Goal: Information Seeking & Learning: Learn about a topic

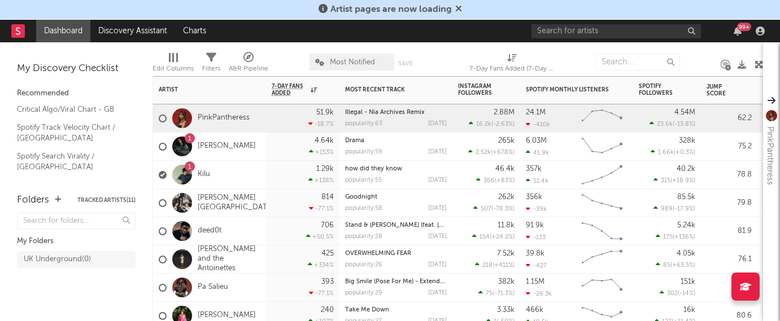
click at [258, 171] on div "1 Kilu" at bounding box center [209, 175] width 113 height 28
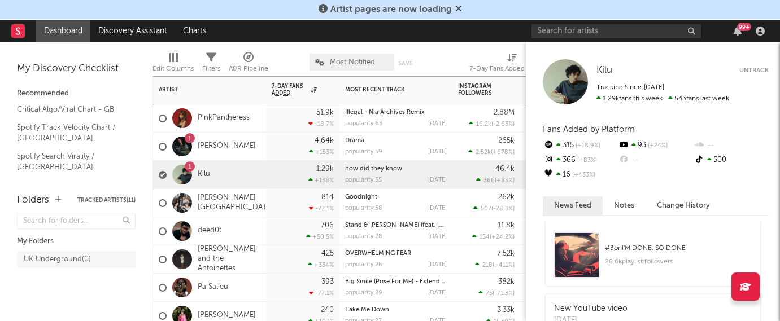
scroll to position [36, 0]
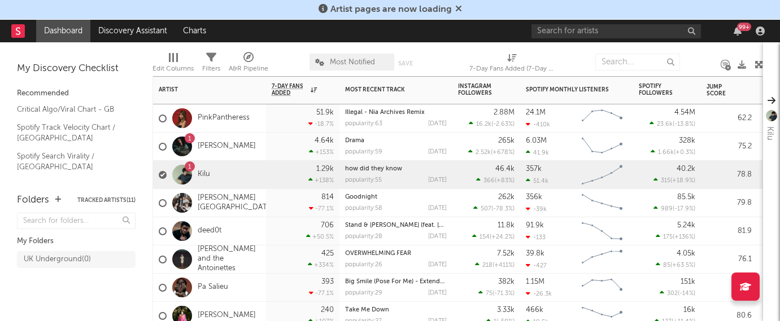
click at [257, 137] on div "1 [PERSON_NAME]" at bounding box center [209, 147] width 113 height 28
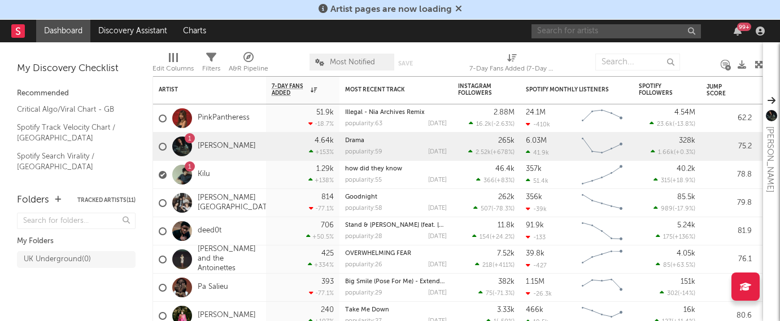
click at [552, 30] on input "text" at bounding box center [616, 31] width 169 height 14
type input "[PERSON_NAME]"
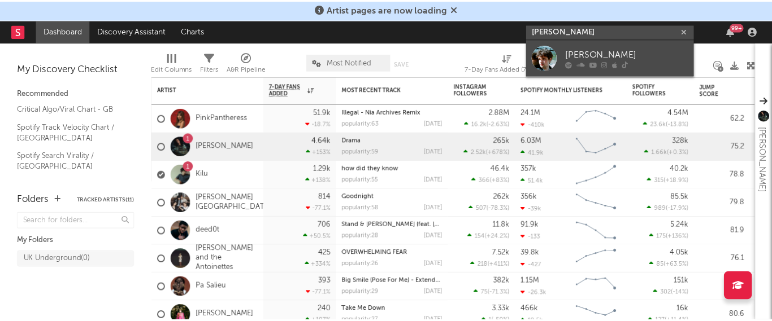
scroll to position [10650, 0]
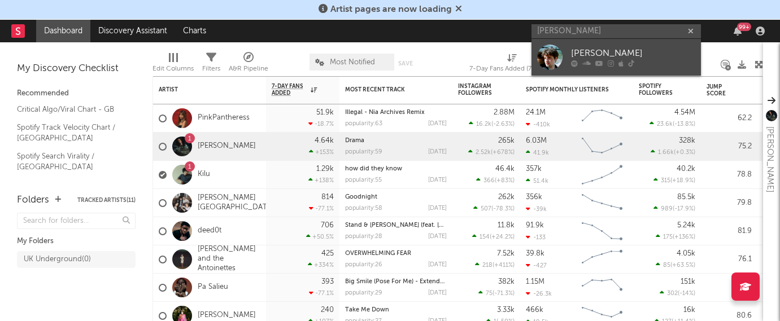
click at [595, 53] on div "[PERSON_NAME]" at bounding box center [633, 54] width 124 height 14
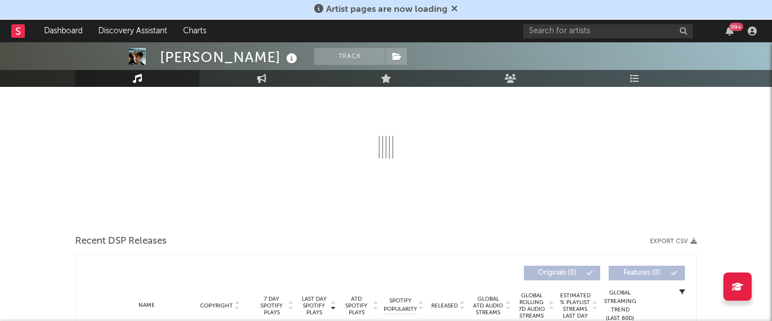
select select "1w"
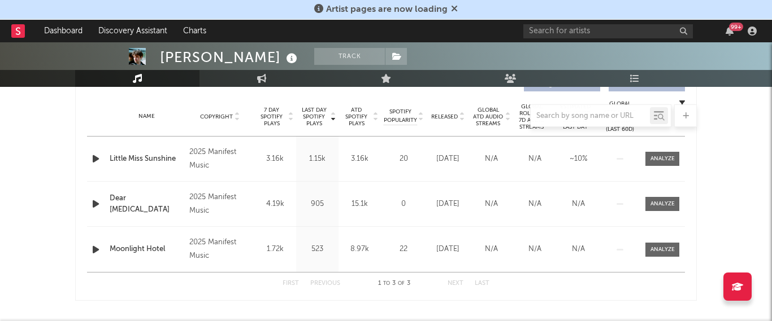
scroll to position [472, 0]
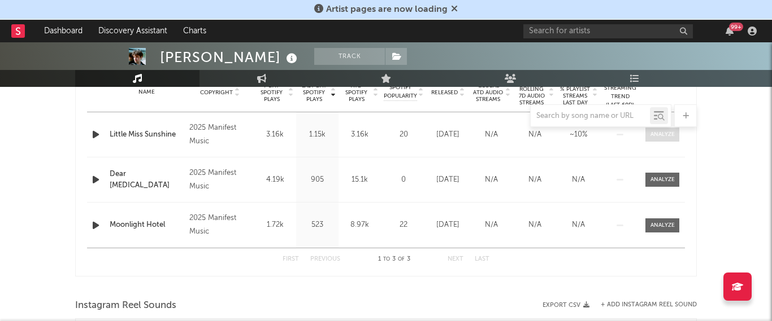
click at [659, 134] on div at bounding box center [662, 135] width 24 height 8
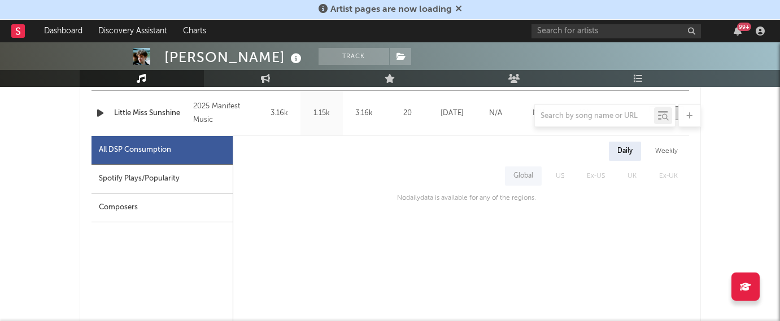
scroll to position [438, 0]
